Goal: Transaction & Acquisition: Purchase product/service

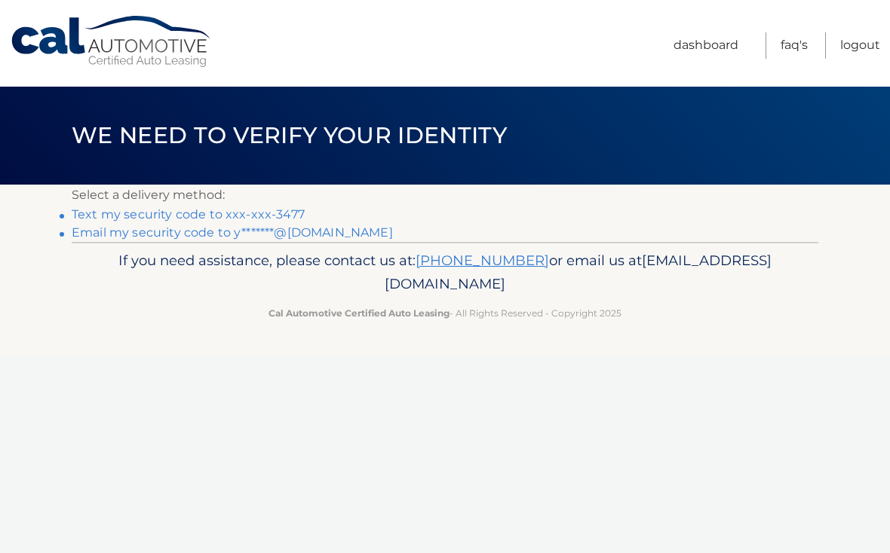
click at [314, 232] on link "Email my security code to y*******@gmail.com" at bounding box center [232, 232] width 321 height 14
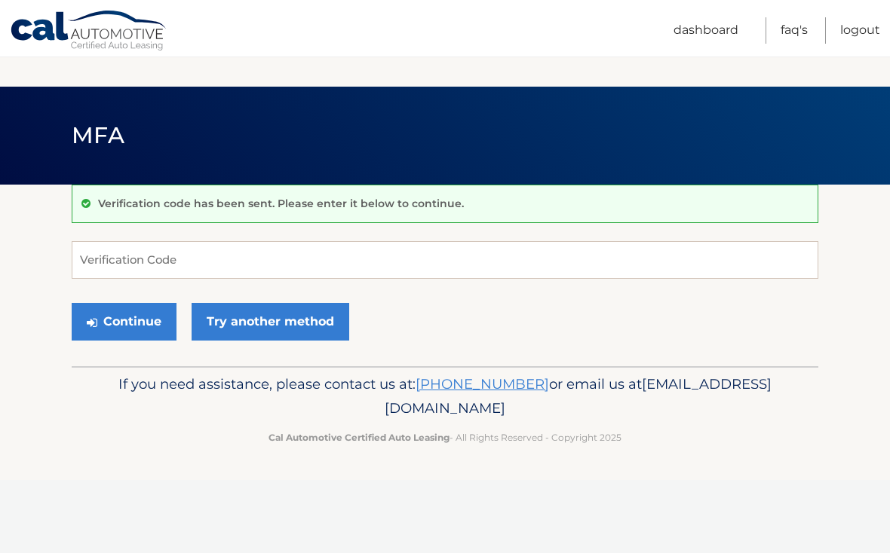
scroll to position [142, 0]
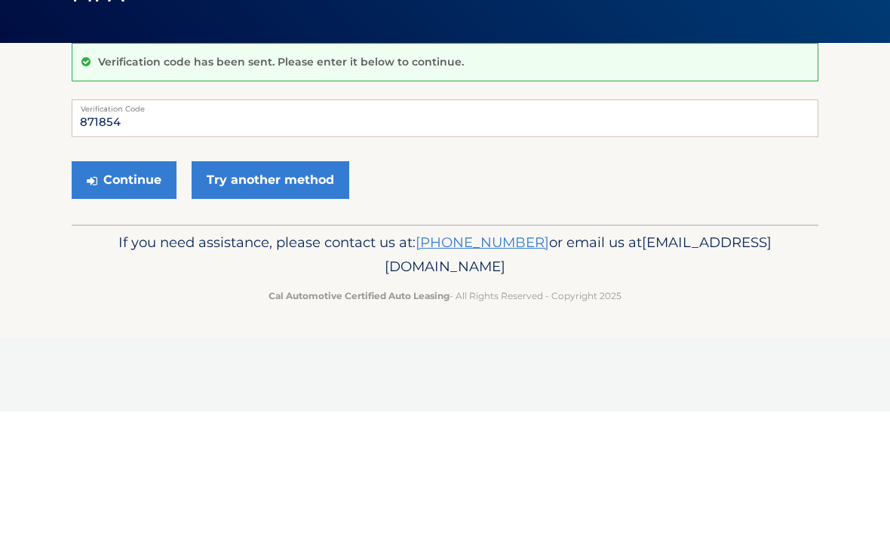
type input "871854"
click at [124, 303] on button "Continue" at bounding box center [124, 322] width 105 height 38
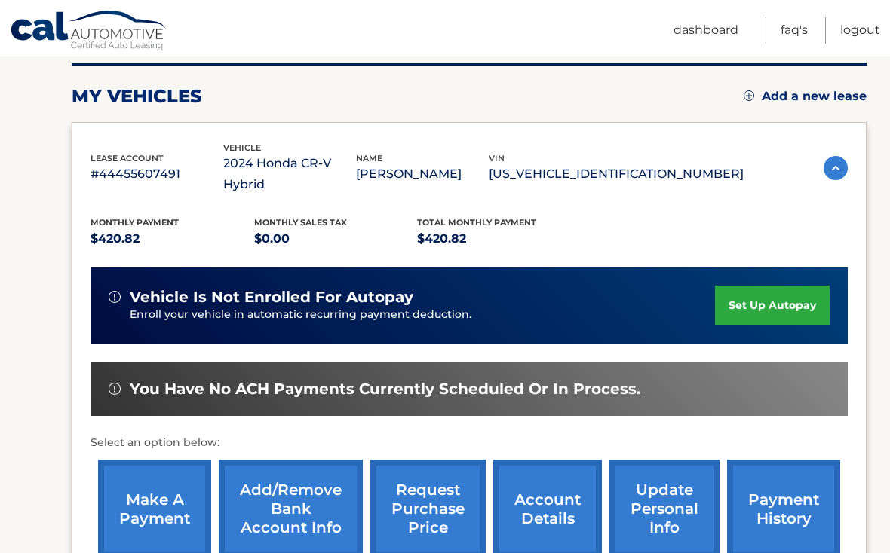
scroll to position [198, 0]
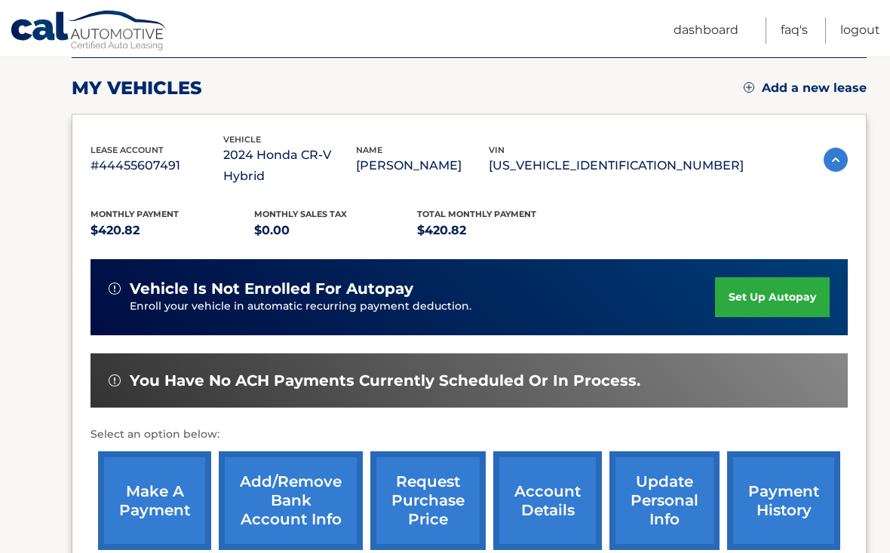
click at [173, 478] on link "make a payment" at bounding box center [154, 501] width 113 height 99
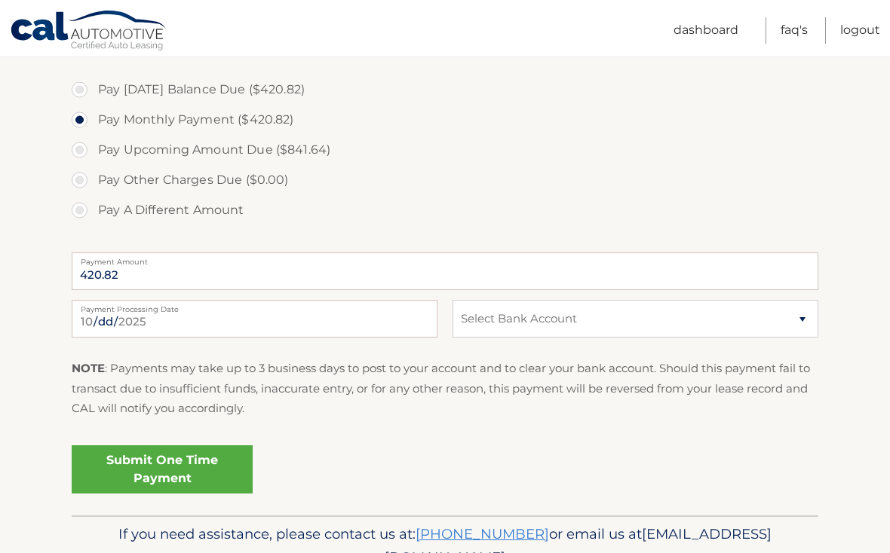
scroll to position [520, 0]
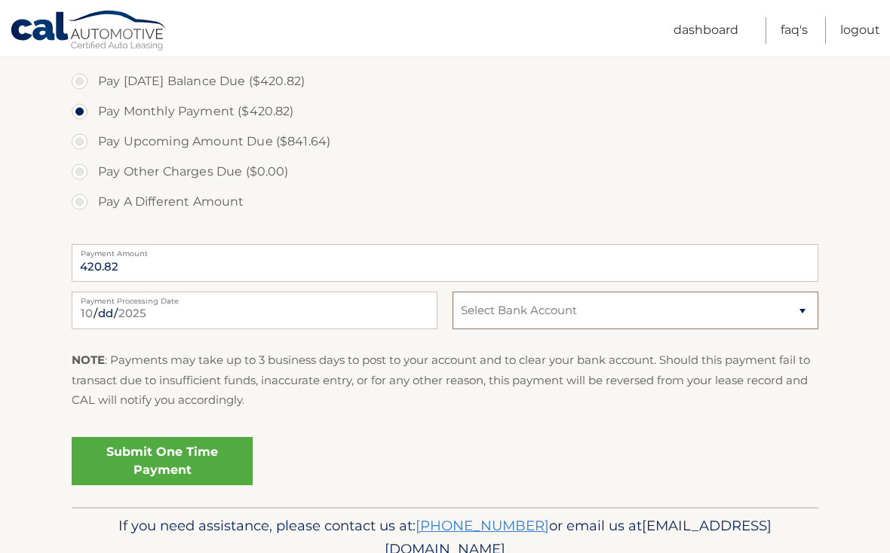
click at [801, 310] on select "Select Bank Account Checking PNC BANK, NEW JERSEY *****7897 Checking WELLS FARG…" at bounding box center [635, 311] width 366 height 38
select select "OWY1YjE0MjQtMWNmOS00ODU2LTk2ZjYtZDUyOTJmNDYyMGI3"
click at [213, 461] on link "Submit One Time Payment" at bounding box center [162, 461] width 181 height 48
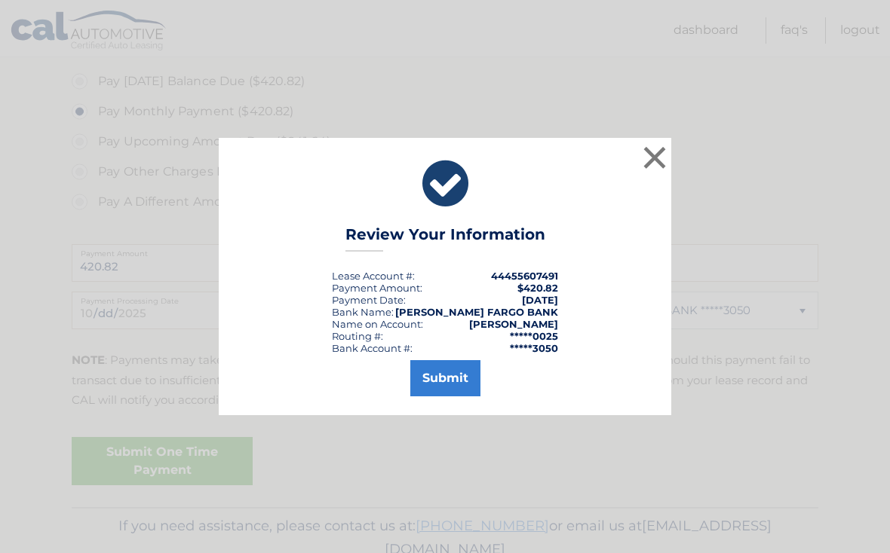
click at [451, 387] on button "Submit" at bounding box center [445, 378] width 70 height 36
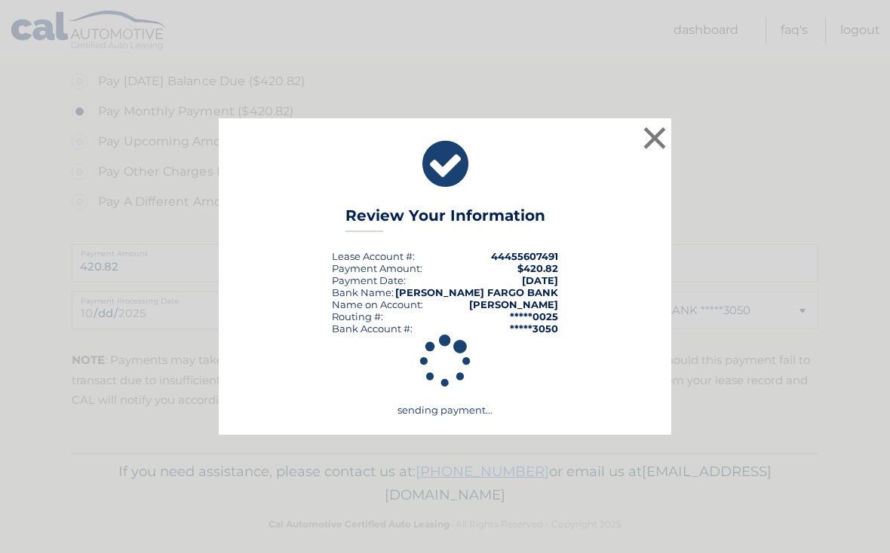
scroll to position [507, 0]
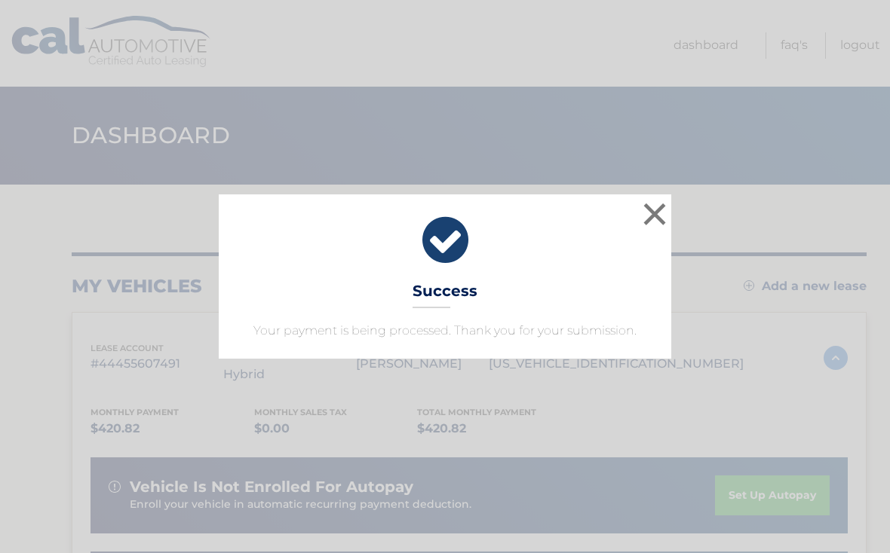
click at [655, 220] on button "×" at bounding box center [654, 214] width 30 height 30
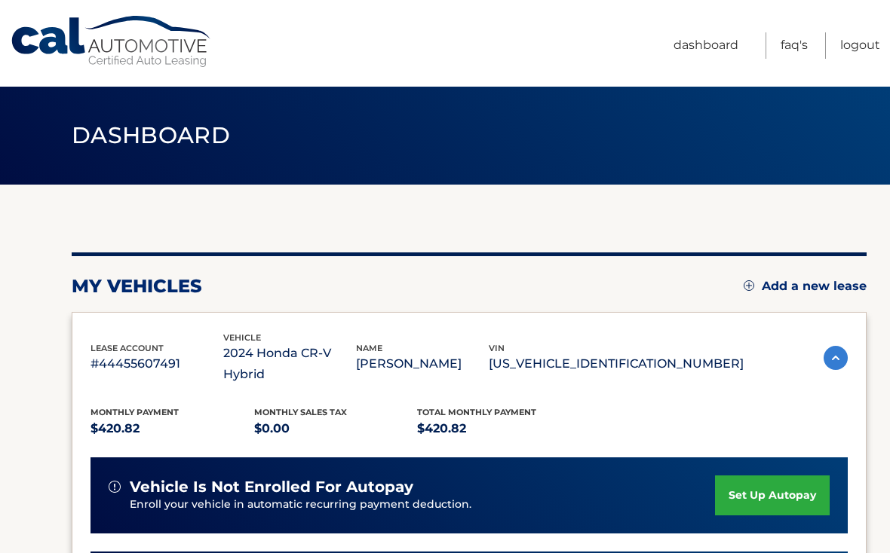
click at [861, 45] on link "Logout" at bounding box center [860, 45] width 40 height 26
